Goal: Unclear

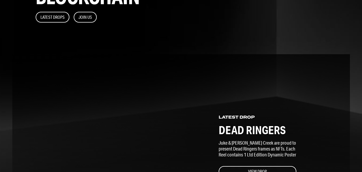
scroll to position [161, 0]
